Goal: Information Seeking & Learning: Learn about a topic

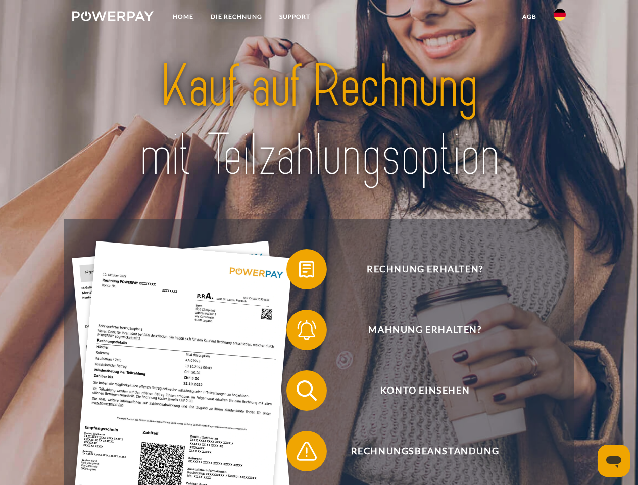
click at [113, 18] on img at bounding box center [112, 16] width 81 height 10
click at [559, 18] on img at bounding box center [559, 15] width 12 height 12
click at [529, 17] on link "agb" at bounding box center [528, 17] width 31 height 18
click at [299, 271] on span at bounding box center [291, 269] width 50 height 50
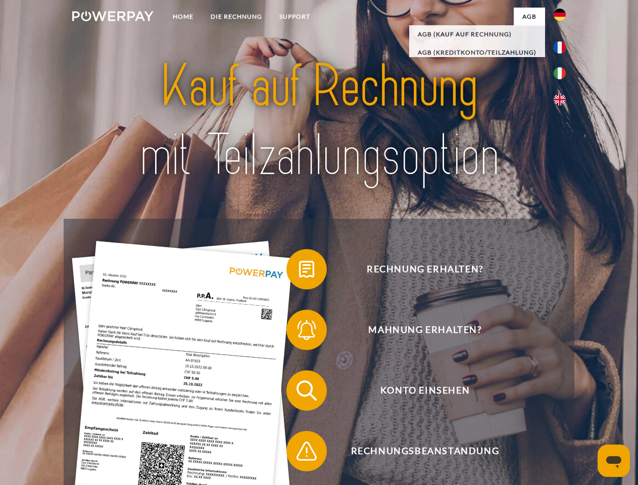
click at [299, 332] on span at bounding box center [291, 329] width 50 height 50
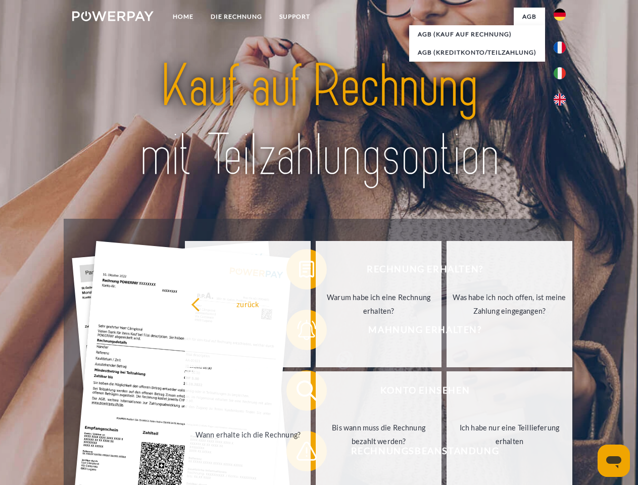
click at [316, 392] on link "Bis wann muss die Rechnung bezahlt werden?" at bounding box center [379, 434] width 126 height 126
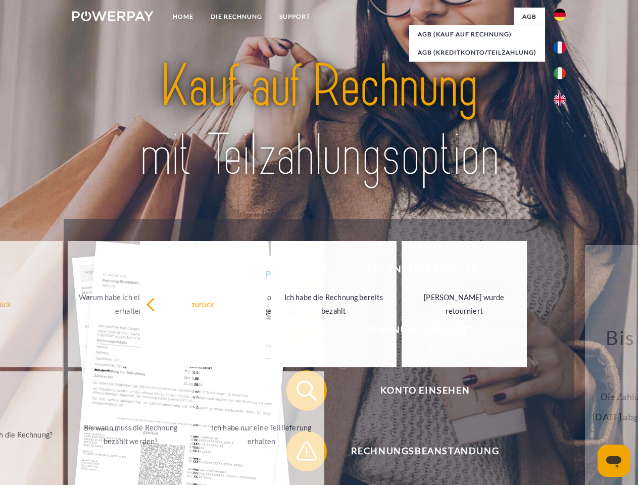
click at [299, 453] on span at bounding box center [291, 451] width 50 height 50
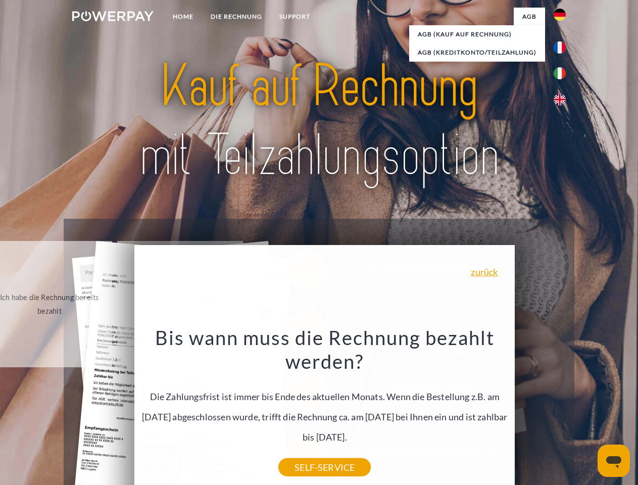
click at [613, 460] on icon "Messaging-Fenster öffnen" at bounding box center [613, 462] width 15 height 12
